Goal: Information Seeking & Learning: Learn about a topic

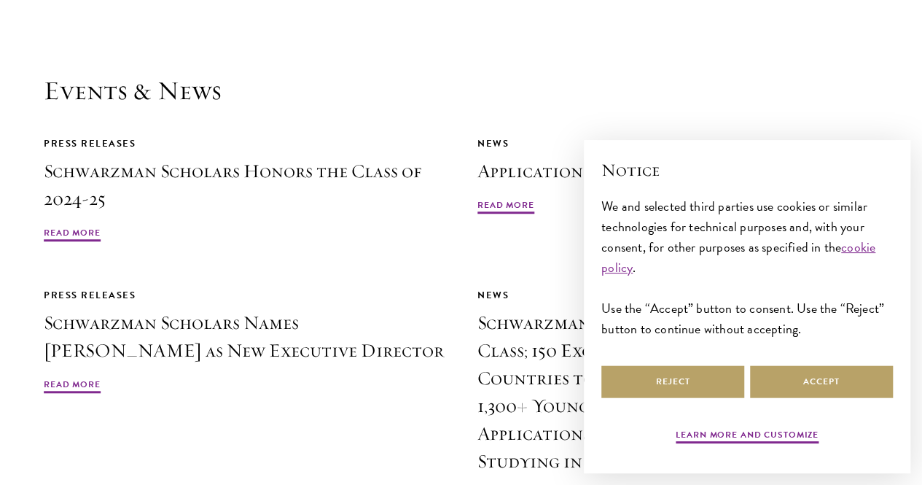
scroll to position [3219, 0]
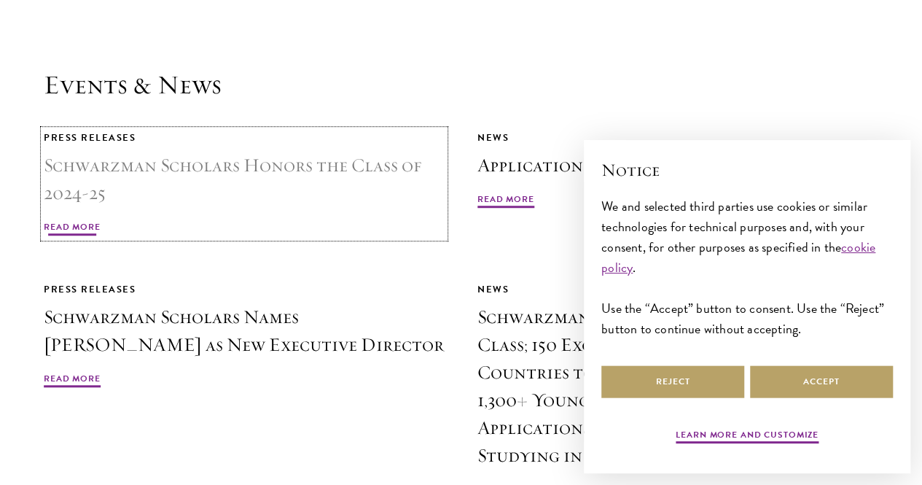
click at [101, 220] on span "Read More" at bounding box center [72, 228] width 57 height 17
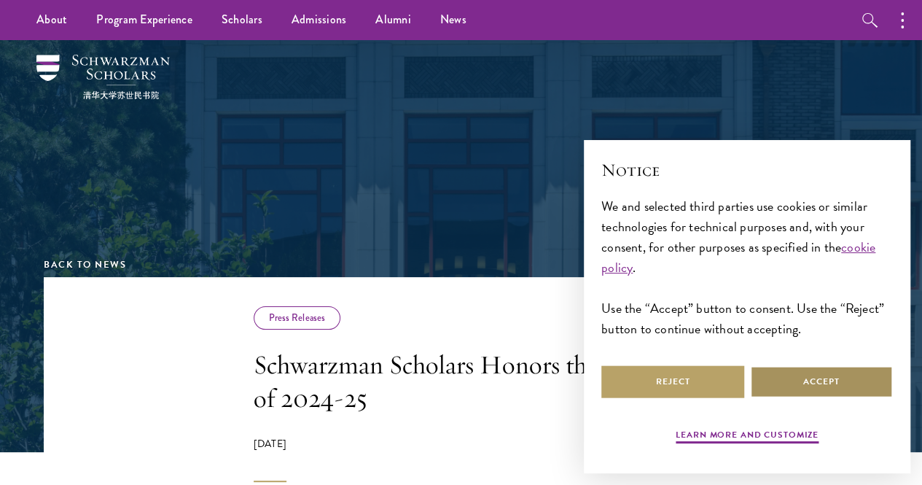
click at [827, 375] on button "Accept" at bounding box center [821, 381] width 143 height 33
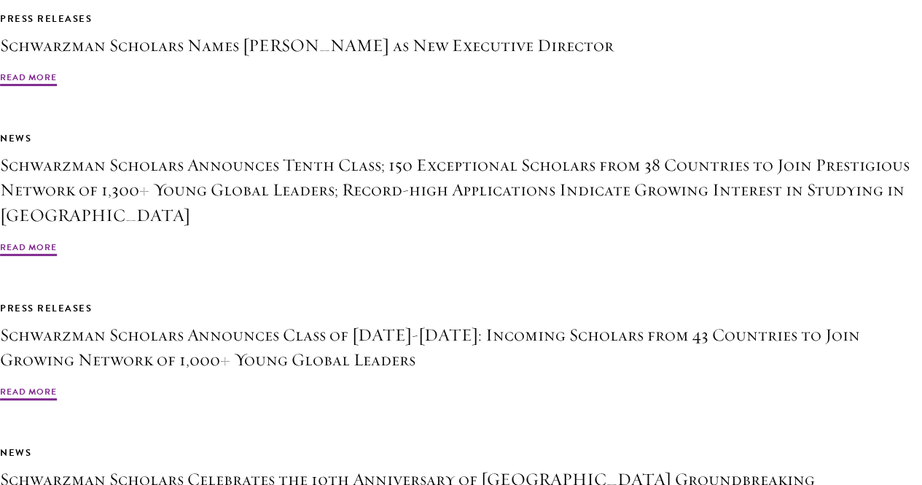
scroll to position [2855, 0]
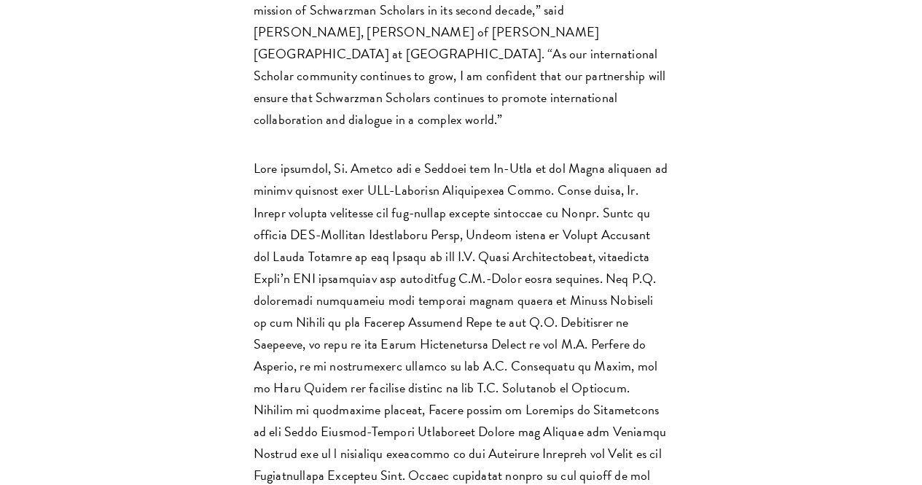
scroll to position [1264, 0]
